Goal: Task Accomplishment & Management: Manage account settings

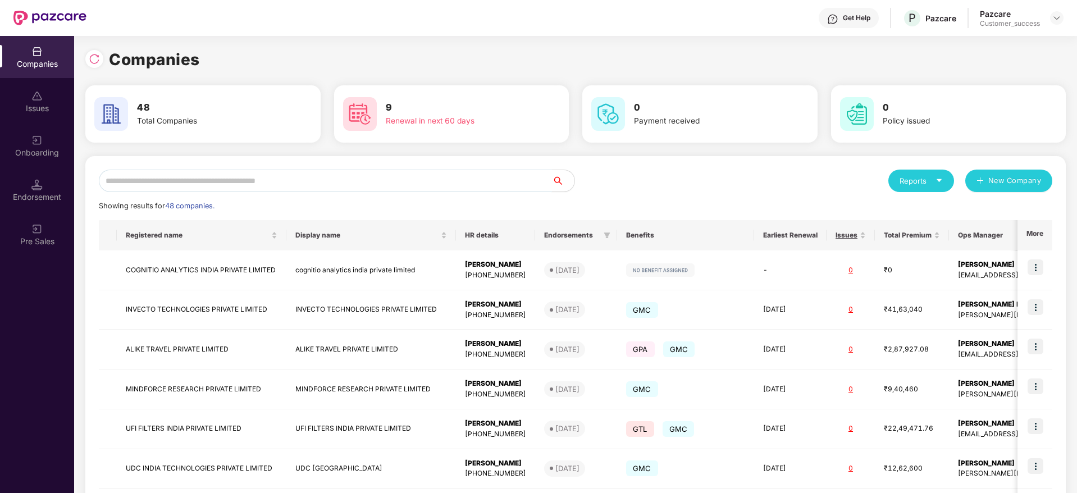
click at [297, 185] on input "text" at bounding box center [325, 181] width 453 height 22
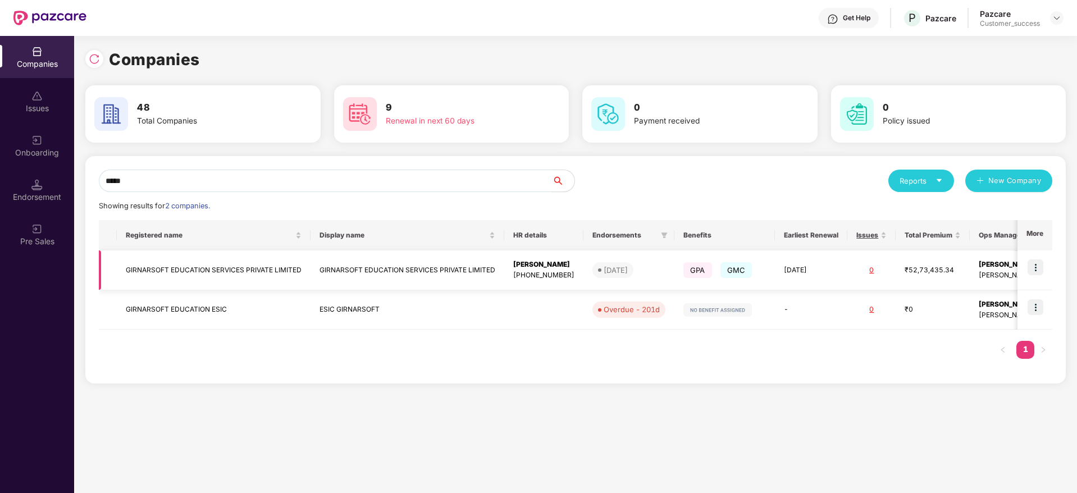
type input "*****"
click at [1043, 268] on img at bounding box center [1036, 267] width 16 height 16
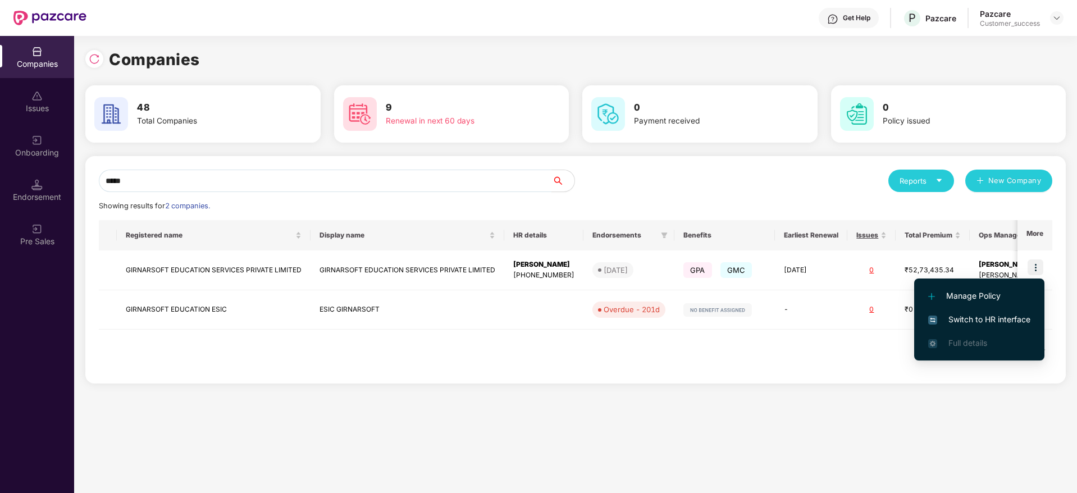
click at [986, 316] on span "Switch to HR interface" at bounding box center [979, 319] width 102 height 12
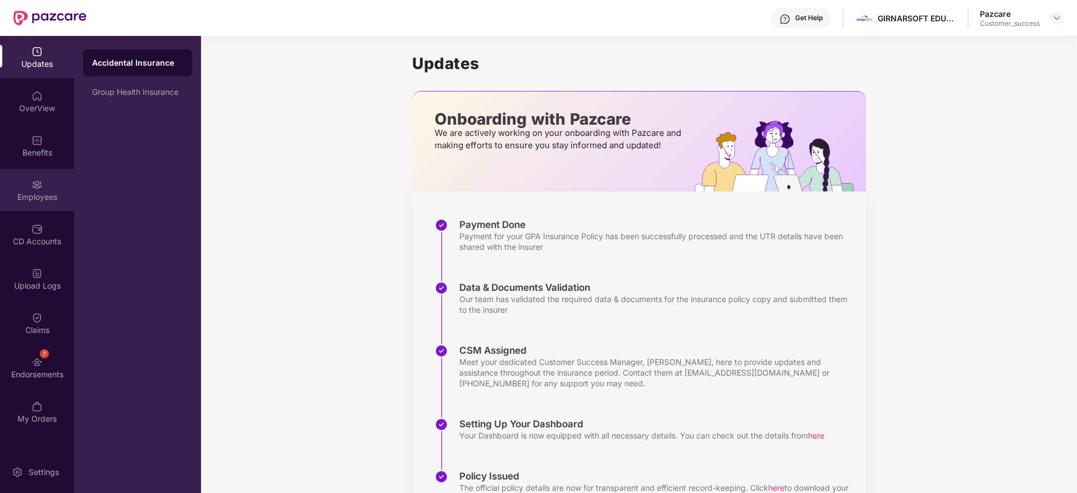
click at [35, 197] on div "Employees" at bounding box center [37, 197] width 74 height 11
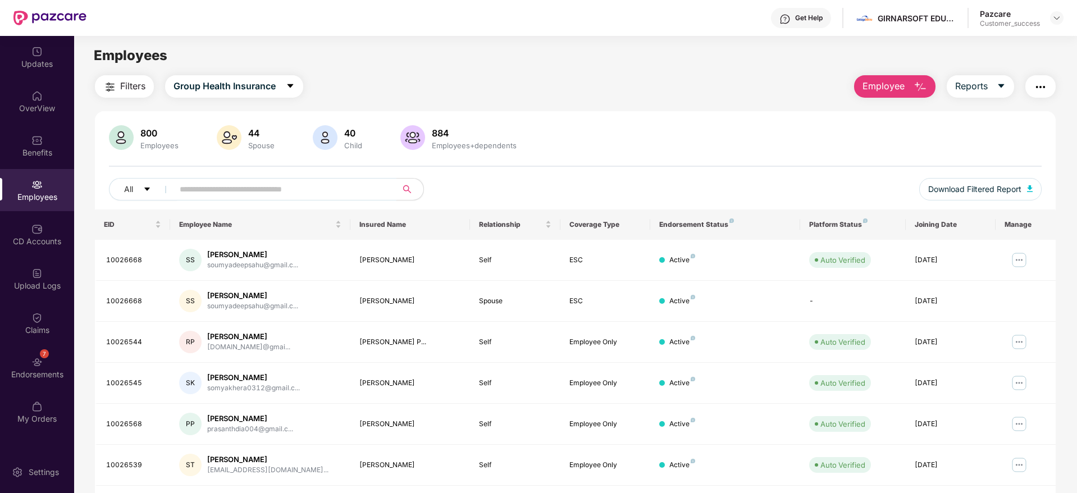
click at [196, 185] on input "text" at bounding box center [281, 189] width 202 height 17
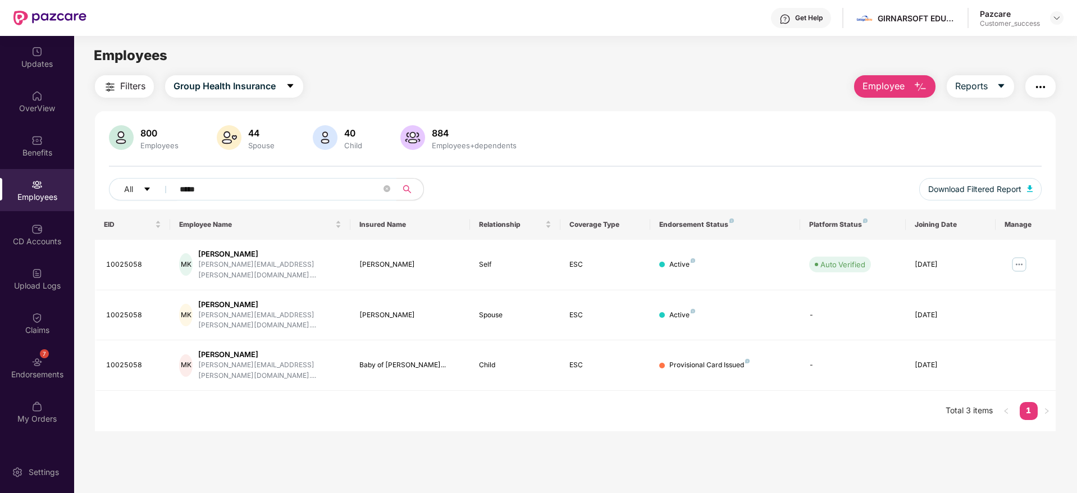
type input "*****"
drag, startPoint x: 147, startPoint y: 258, endPoint x: 107, endPoint y: 259, distance: 39.9
click at [107, 259] on div "10025058" at bounding box center [133, 264] width 55 height 11
copy div "10025058"
click at [1017, 257] on img at bounding box center [1019, 265] width 18 height 18
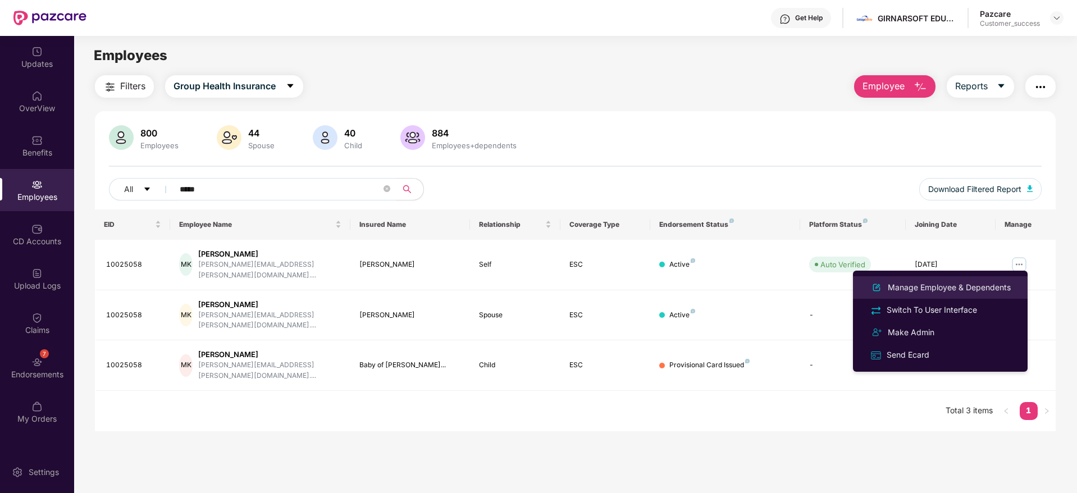
click at [923, 288] on div "Manage Employee & Dependents" at bounding box center [949, 287] width 127 height 12
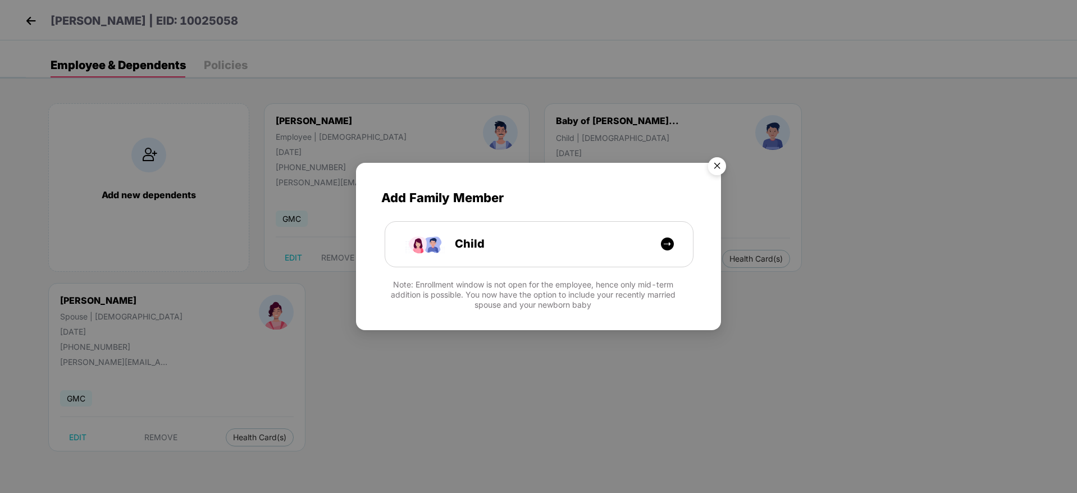
click at [713, 170] on img "Close" at bounding box center [717, 167] width 31 height 31
